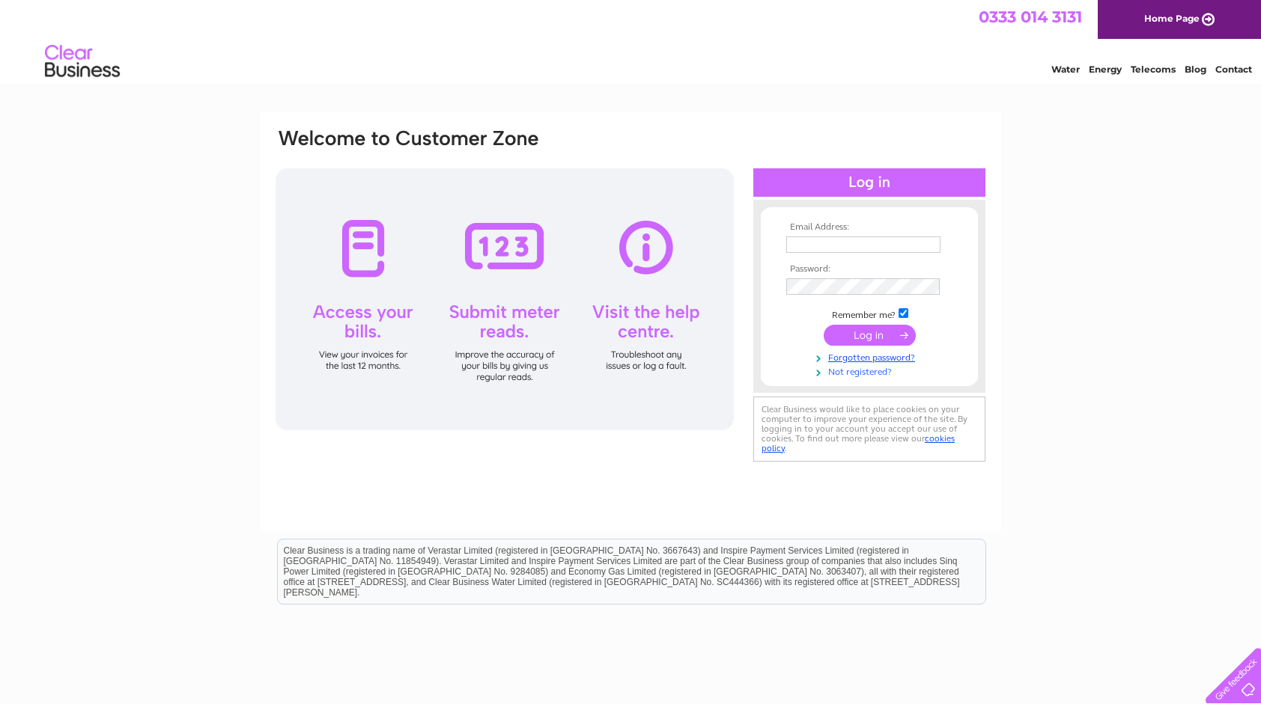
click at [866, 369] on link "Not registered?" at bounding box center [871, 371] width 170 height 14
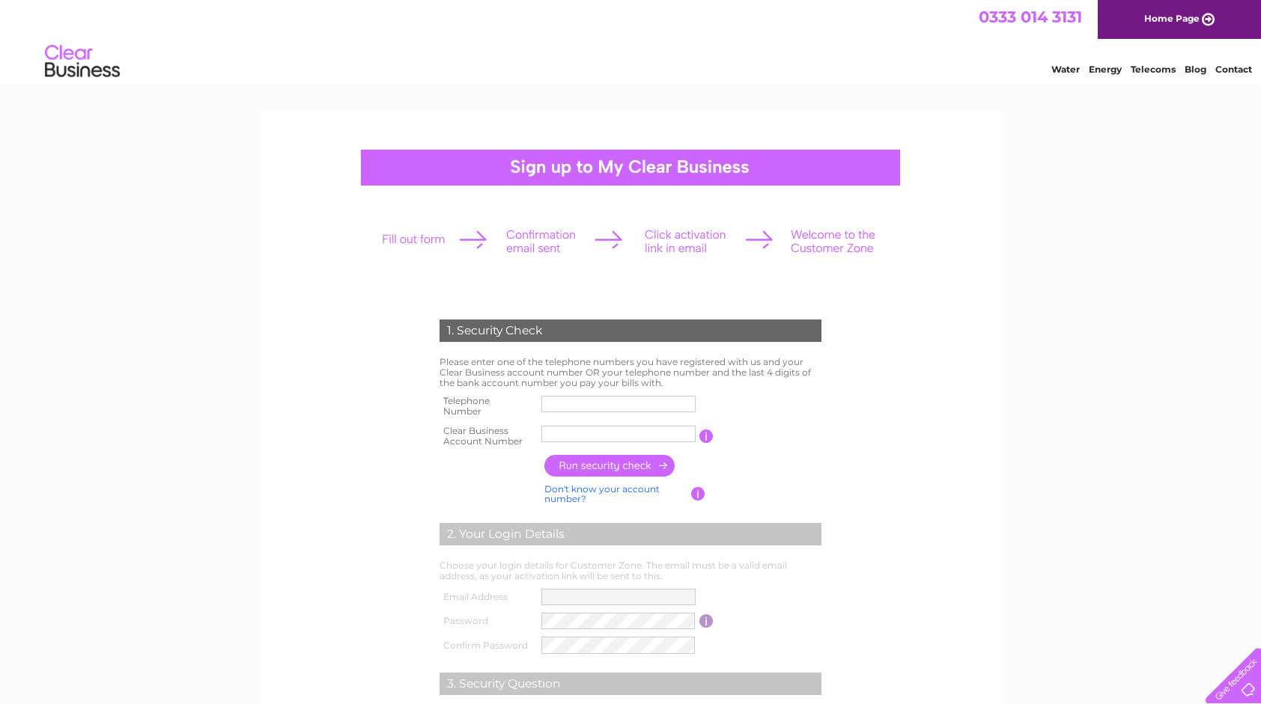
click at [617, 404] on input "text" at bounding box center [618, 404] width 154 height 16
type input "01606853280"
click at [551, 431] on input "text" at bounding box center [618, 434] width 154 height 16
paste input "1183934"
type input "1183934"
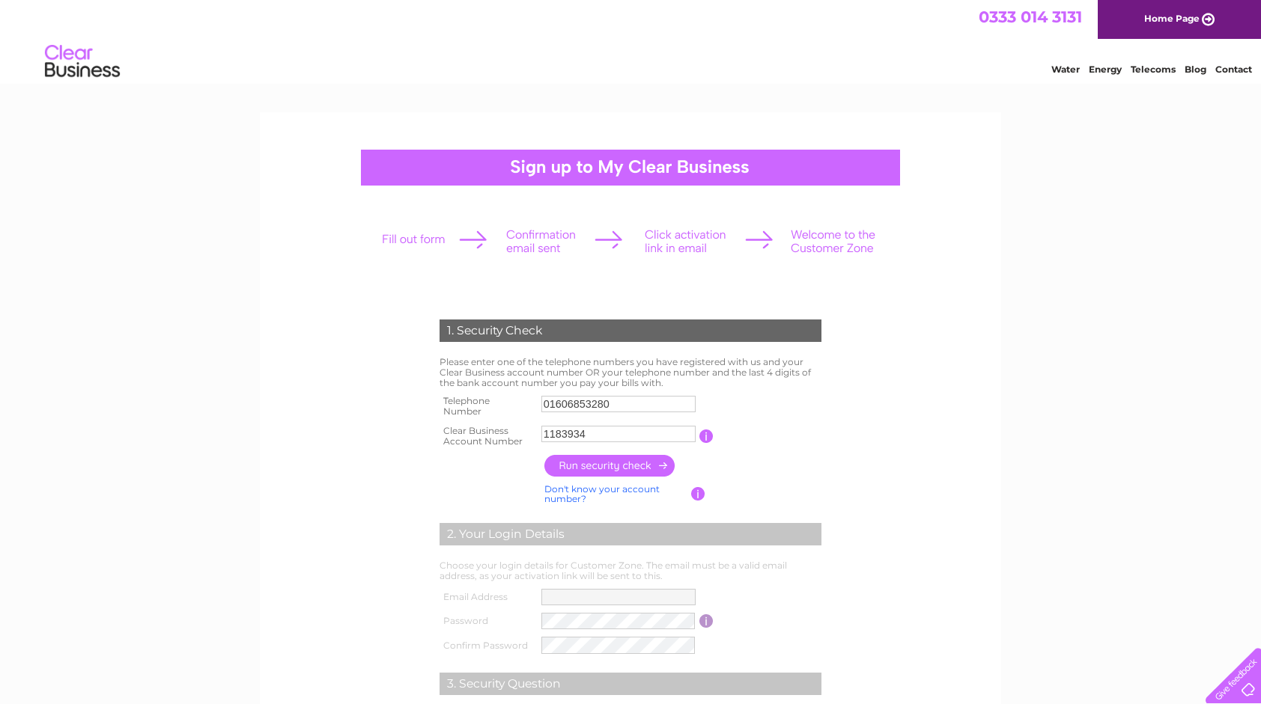
click at [611, 470] on input "button" at bounding box center [610, 466] width 132 height 22
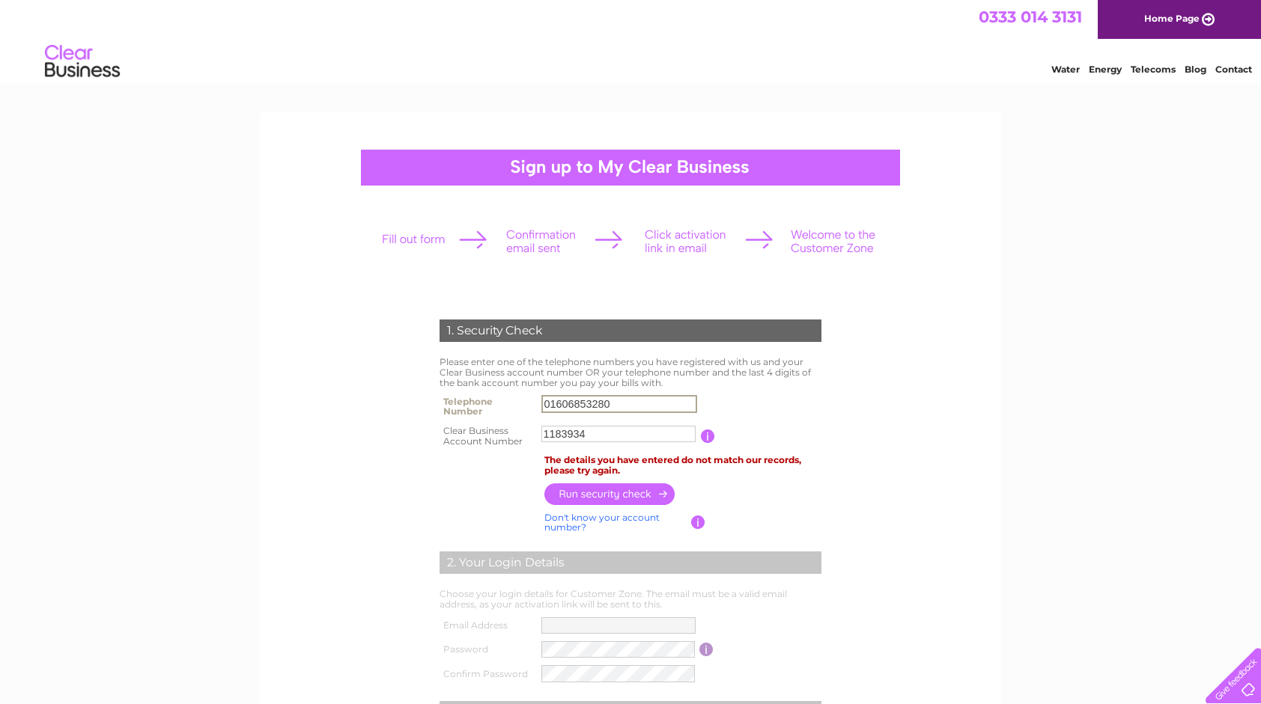
drag, startPoint x: 630, startPoint y: 405, endPoint x: 389, endPoint y: 399, distance: 241.1
click at [389, 399] on form "1. Security Check Please enter one of the telephone numbers you have registered…" at bounding box center [630, 584] width 713 height 589
type input "07752413353"
click at [552, 496] on input "button" at bounding box center [610, 495] width 132 height 22
click at [1034, 430] on div "1. Security Check Please enter one of the telephone numbers you have registered…" at bounding box center [630, 631] width 1261 height 1038
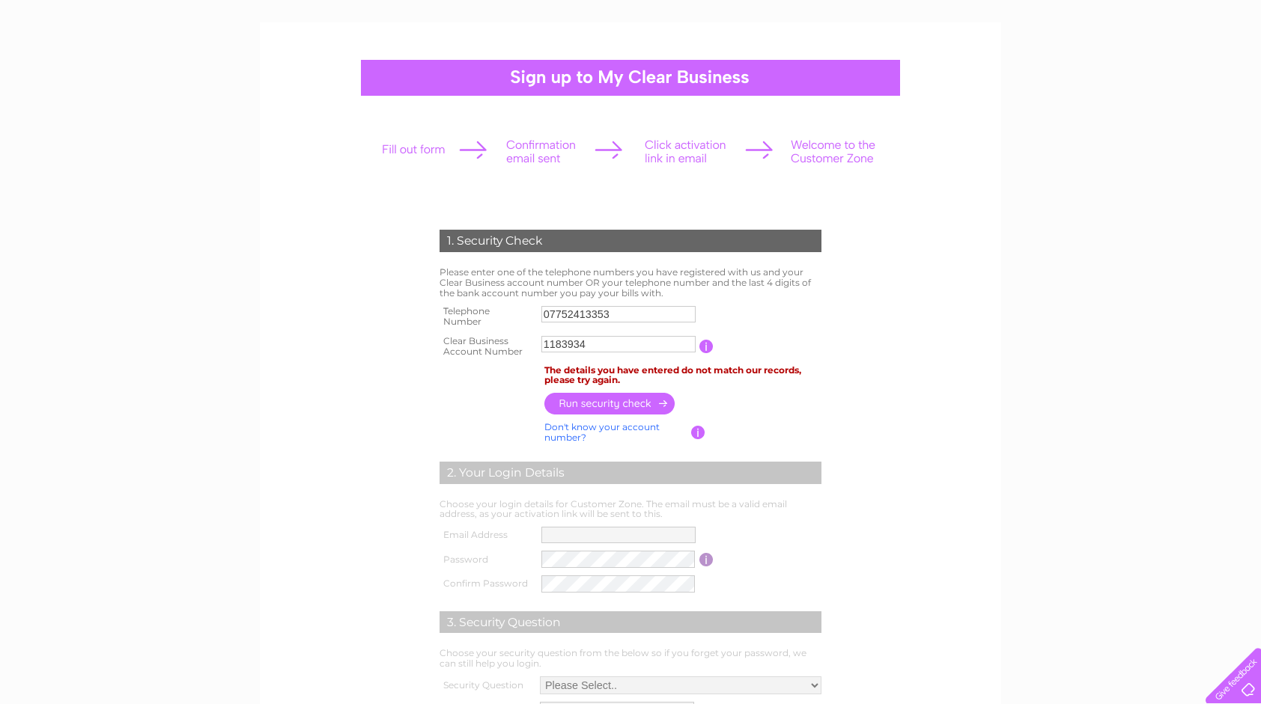
scroll to position [120, 0]
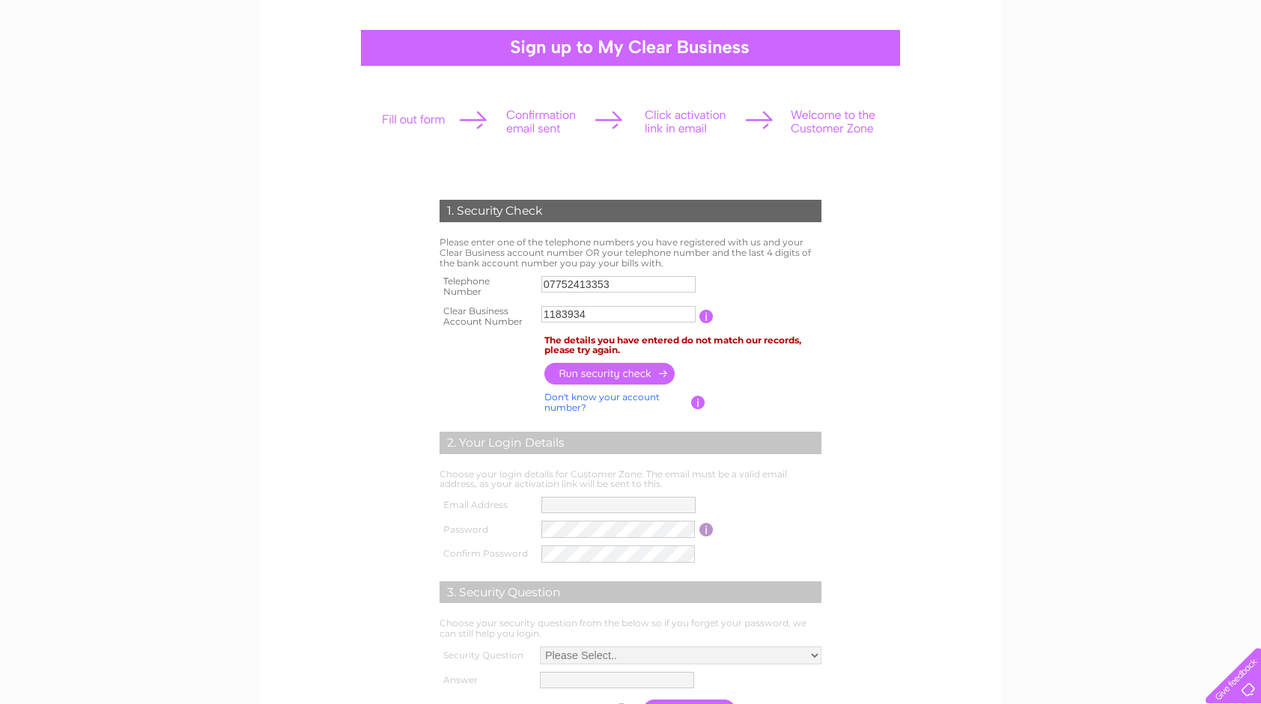
click at [596, 398] on link "Don't know your account number?" at bounding box center [601, 403] width 115 height 22
click at [555, 318] on input "text" at bounding box center [550, 314] width 19 height 16
type input "4"
type input "6"
type input "9"
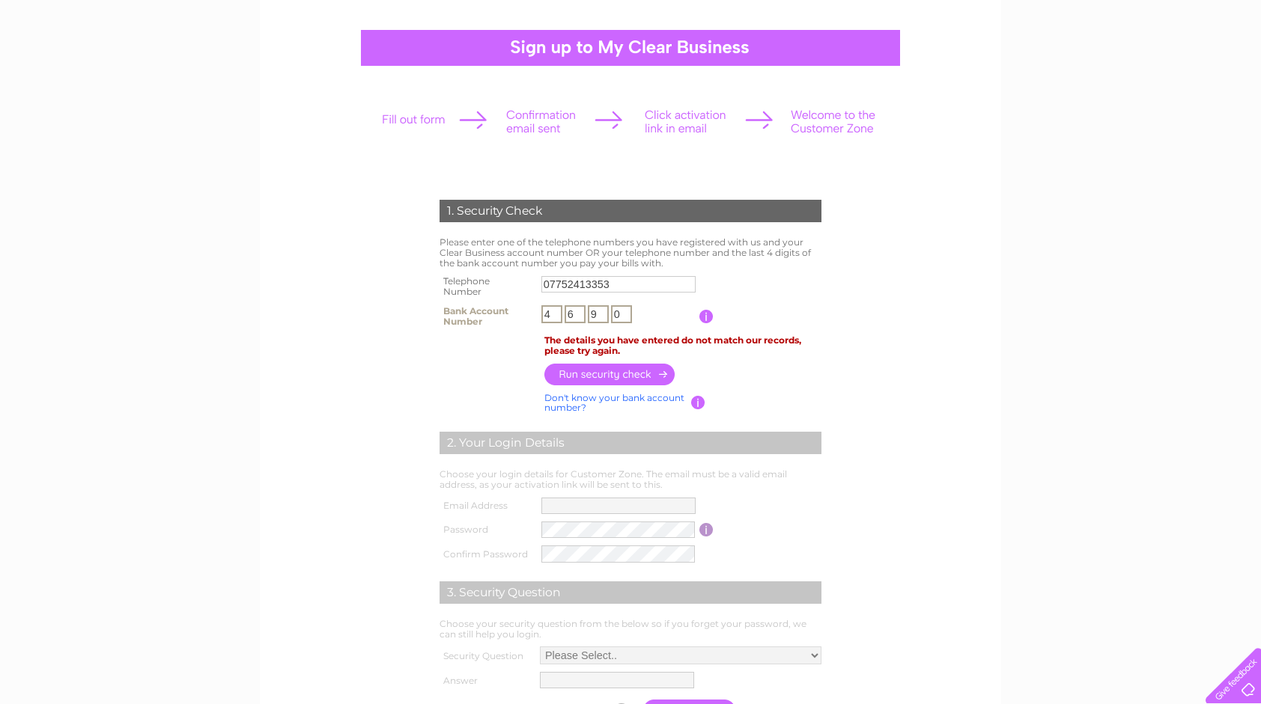
type input "0"
click at [630, 377] on input "button" at bounding box center [610, 375] width 132 height 22
drag, startPoint x: 631, startPoint y: 283, endPoint x: 401, endPoint y: 283, distance: 229.8
click at [401, 283] on form "1. Security Check Please enter one of the telephone numbers you have registered…" at bounding box center [630, 464] width 713 height 589
type input "01606853280"
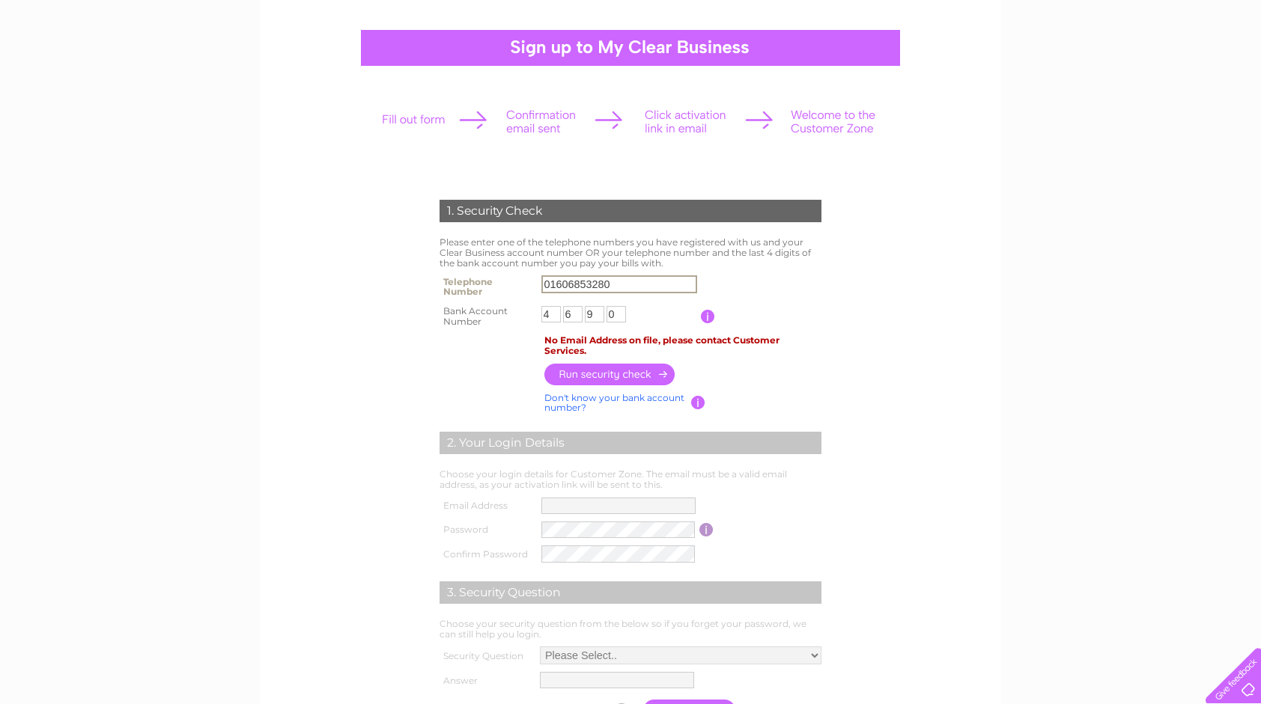
click at [941, 344] on form "1. Security Check Please enter one of the telephone numbers you have registered…" at bounding box center [630, 464] width 713 height 589
click at [589, 376] on input "button" at bounding box center [610, 374] width 132 height 22
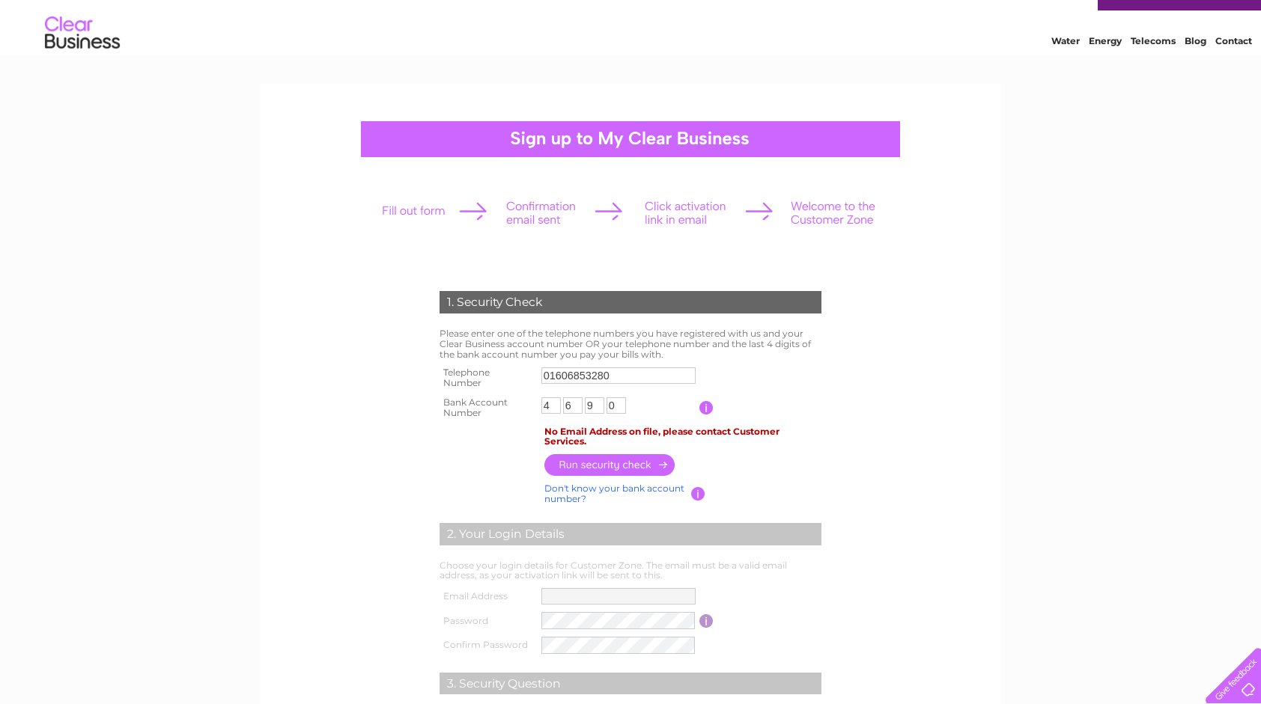
scroll to position [0, 0]
